Goal: Information Seeking & Learning: Learn about a topic

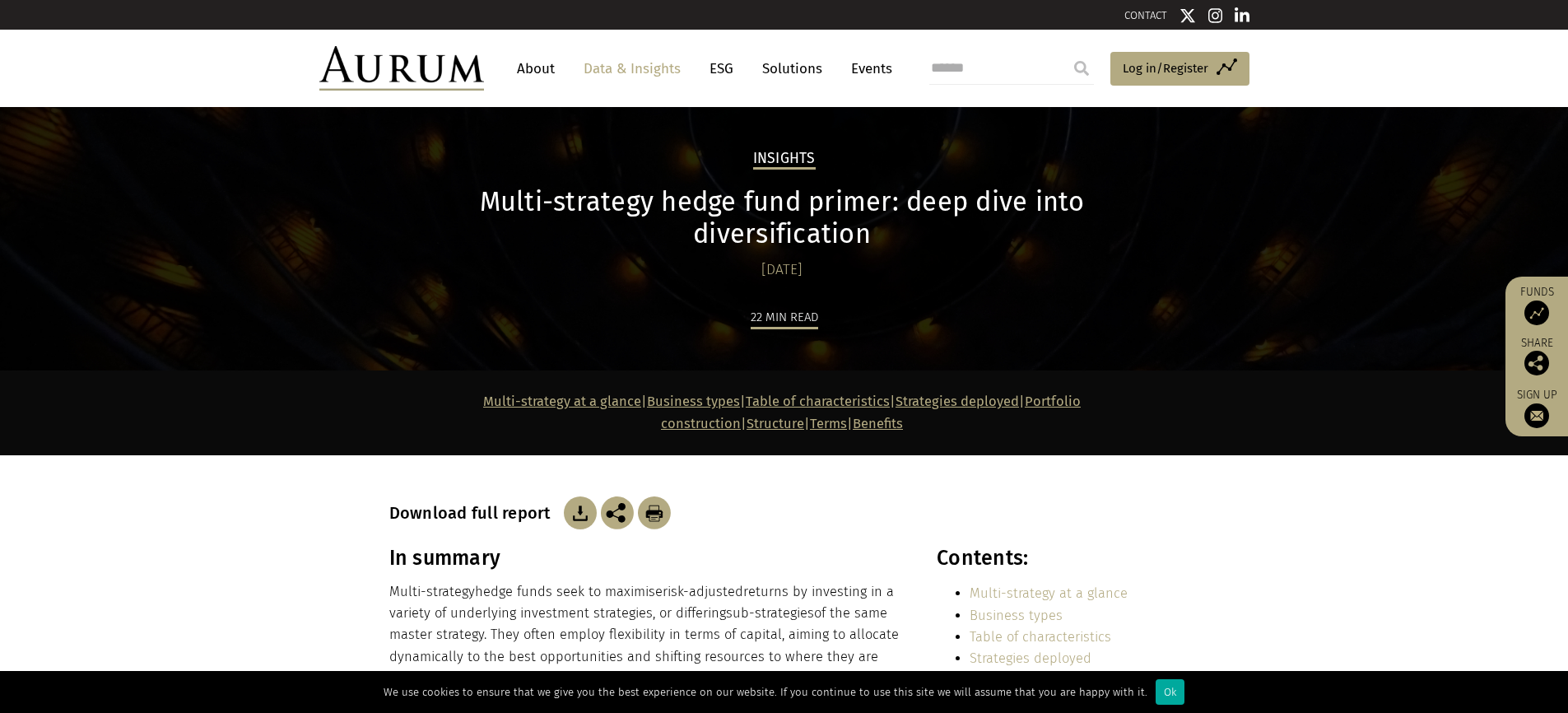
drag, startPoint x: 458, startPoint y: 646, endPoint x: 481, endPoint y: 644, distance: 23.1
click at [459, 646] on p "Multi-strategy hedge funds seek to maximise risk-adjusted returns by investing …" at bounding box center [645, 722] width 512 height 282
click at [515, 645] on p "Multi-strategy hedge funds seek to maximise risk-adjusted returns by investing …" at bounding box center [645, 722] width 512 height 282
